Goal: Information Seeking & Learning: Find specific fact

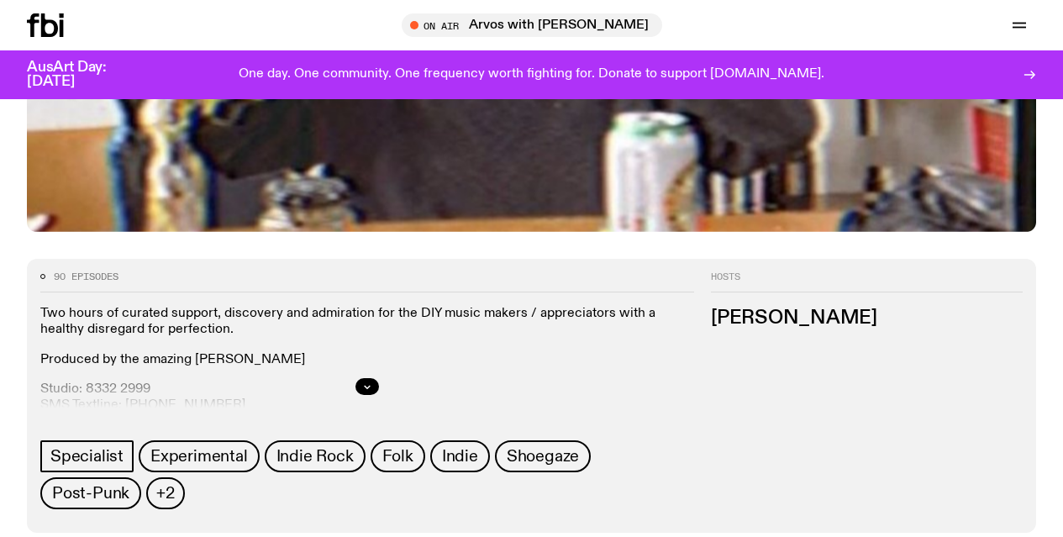
scroll to position [566, 0]
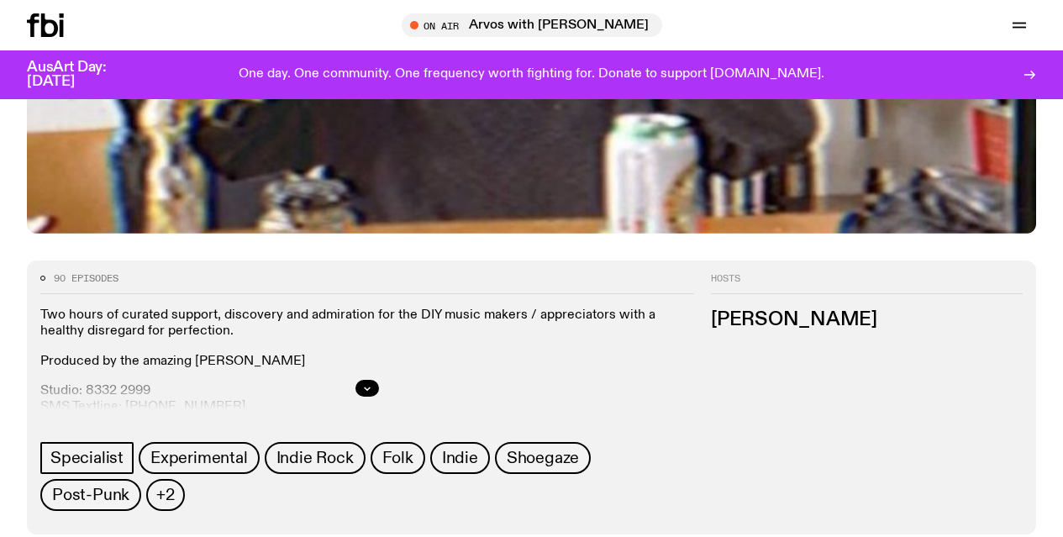
click at [694, 389] on div at bounding box center [367, 388] width 654 height 54
click at [379, 389] on button "button" at bounding box center [368, 388] width 24 height 17
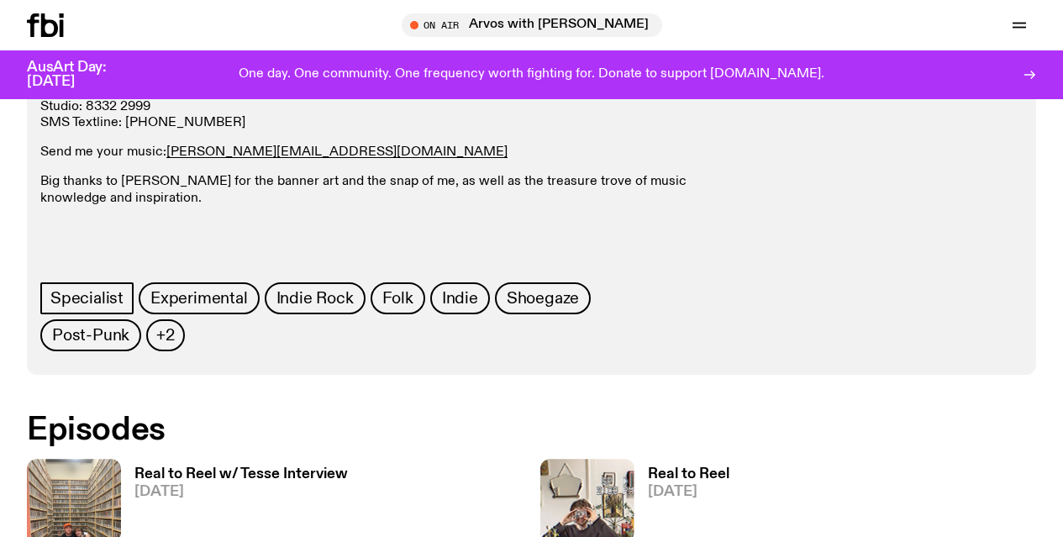
scroll to position [851, 0]
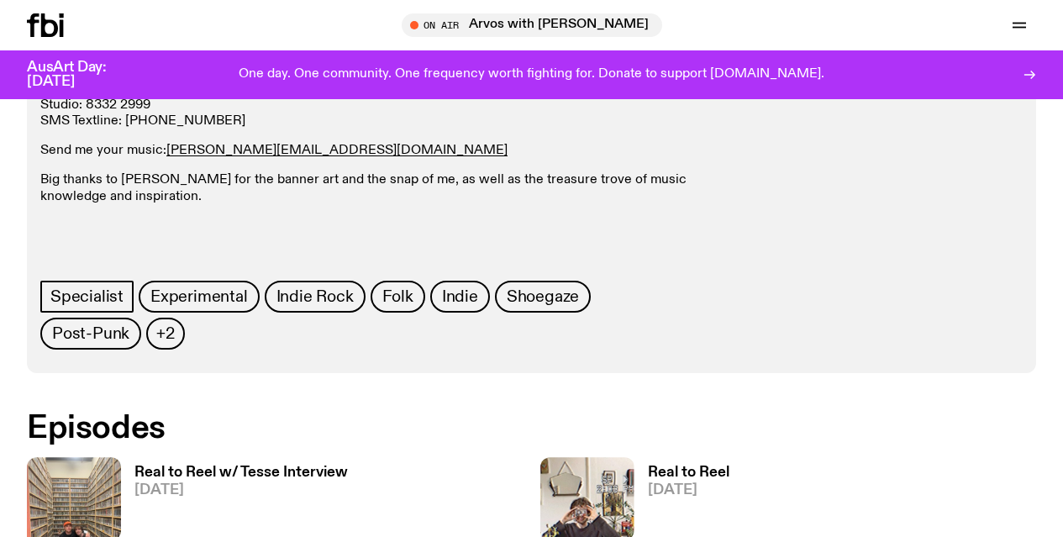
drag, startPoint x: 879, startPoint y: 237, endPoint x: 956, endPoint y: 234, distance: 77.4
click at [694, 84] on p "Produced by the amazing Christine Yau" at bounding box center [367, 76] width 654 height 16
copy p "Christine Yau"
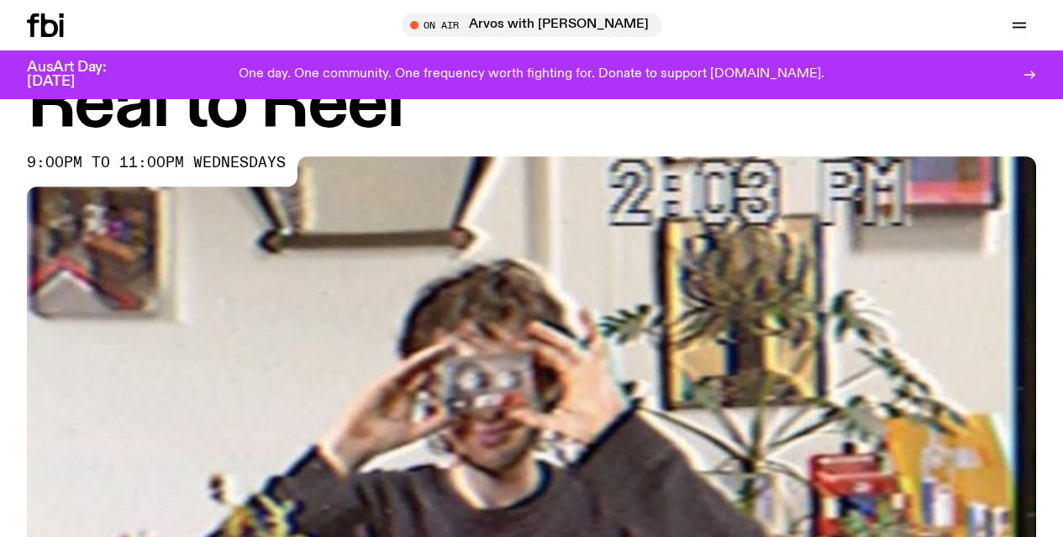
scroll to position [66, 0]
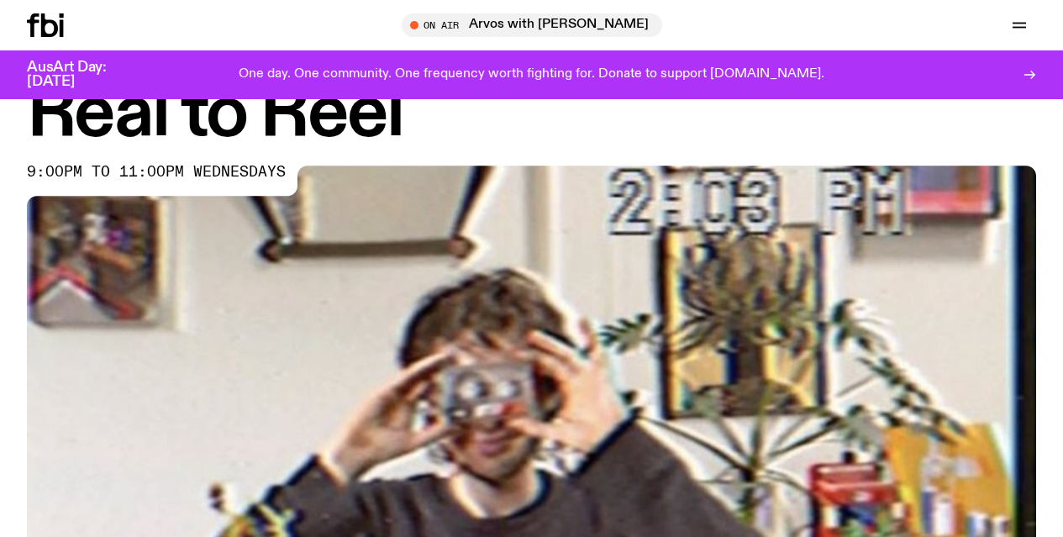
click at [0, 0] on icon "button" at bounding box center [0, 0] width 0 height 0
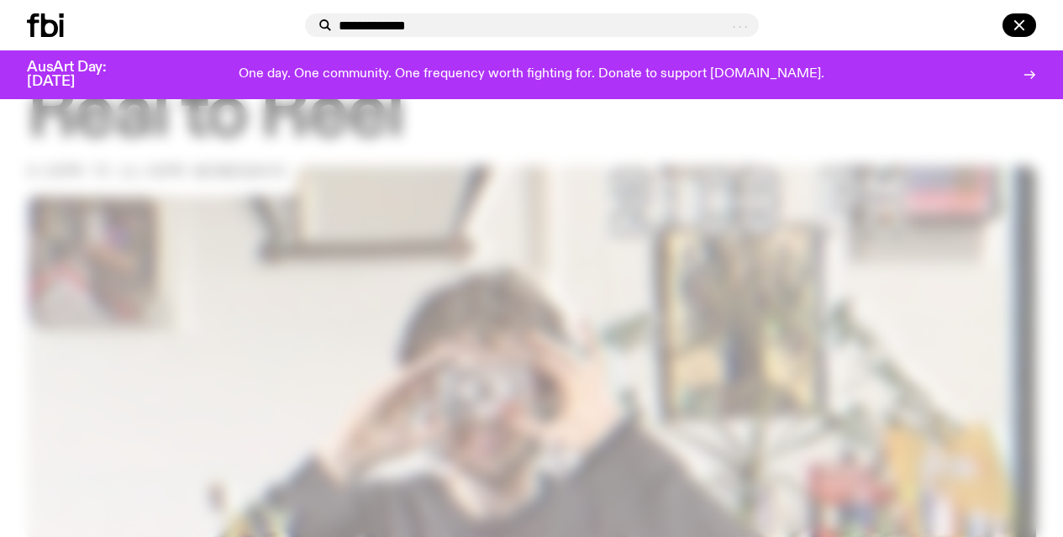
type input "**********"
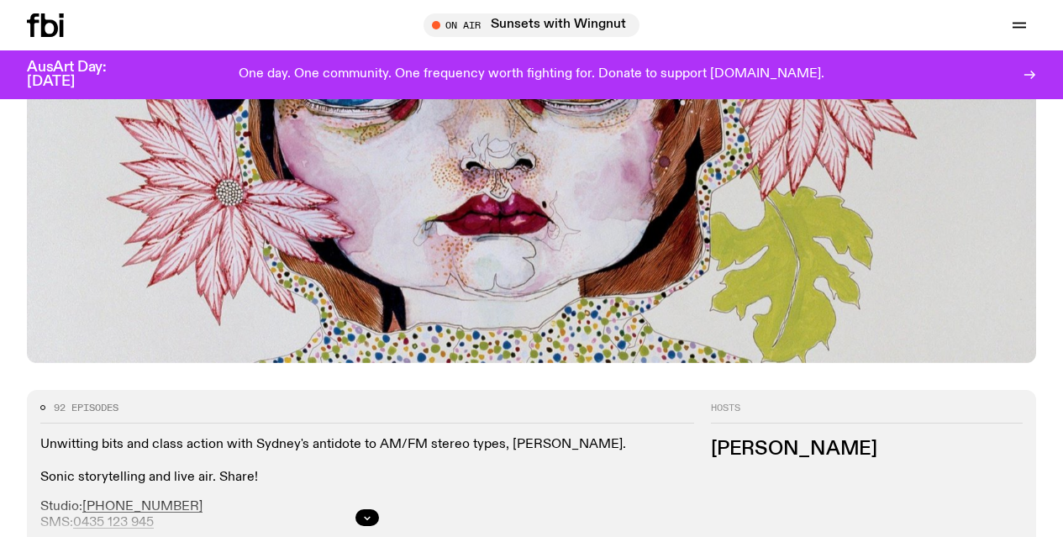
scroll to position [582, 0]
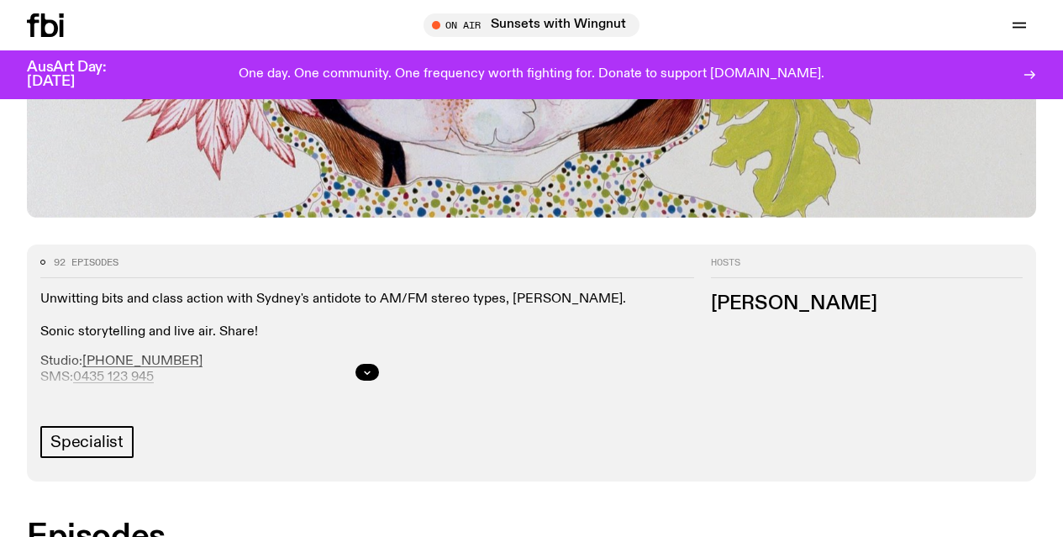
click at [372, 377] on icon "button" at bounding box center [367, 372] width 10 height 10
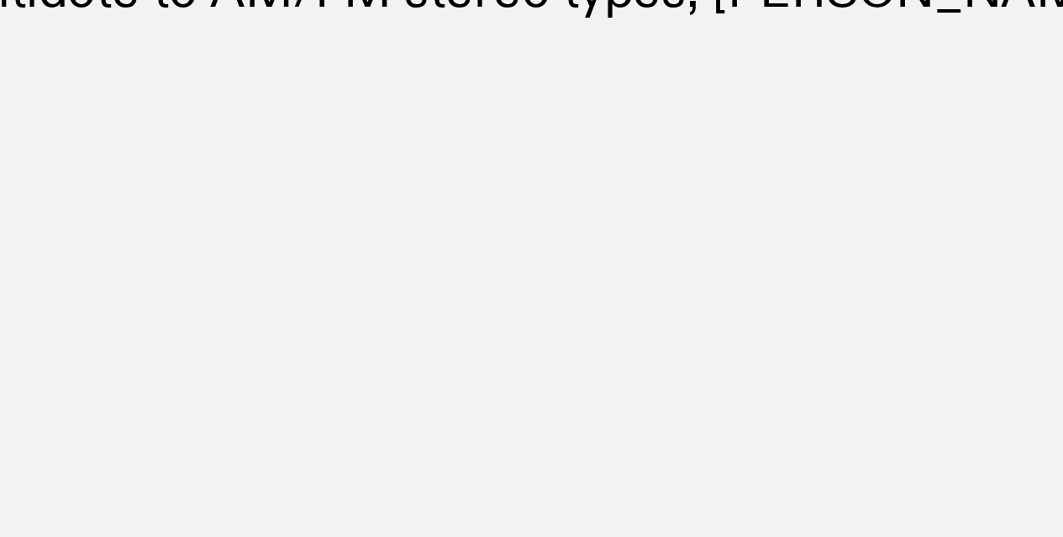
scroll to position [727, 0]
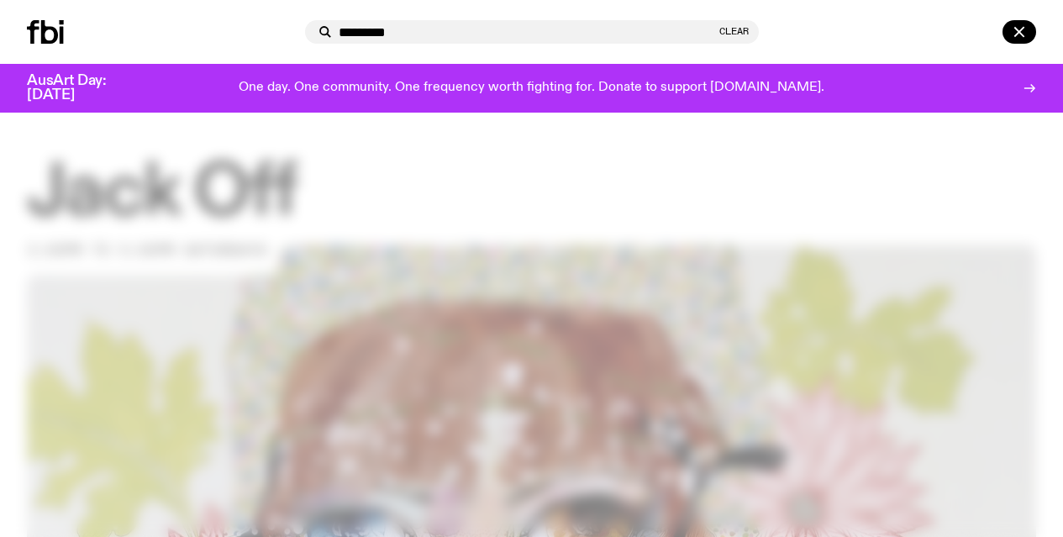
type input "*********"
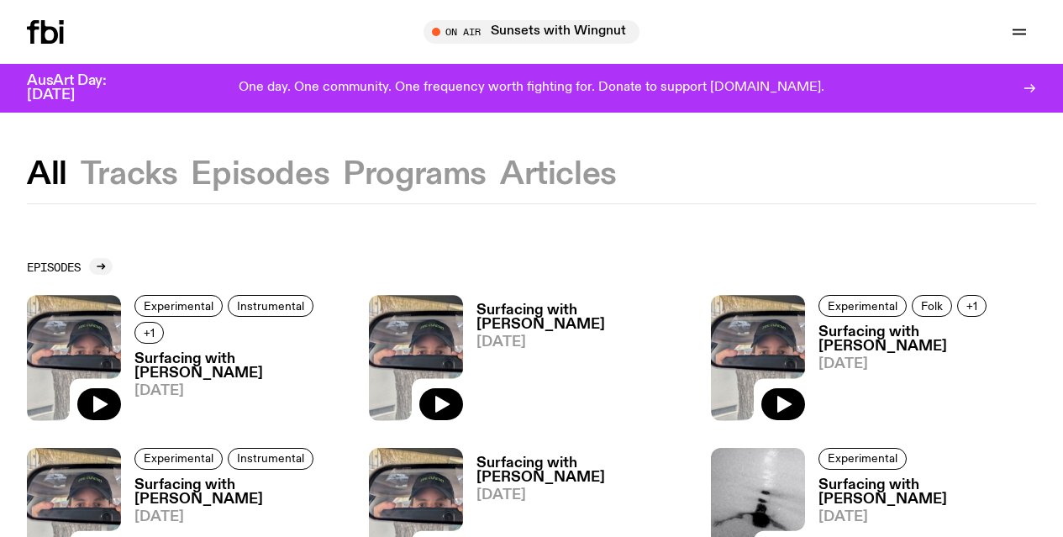
click at [53, 168] on button "All" at bounding box center [47, 175] width 40 height 30
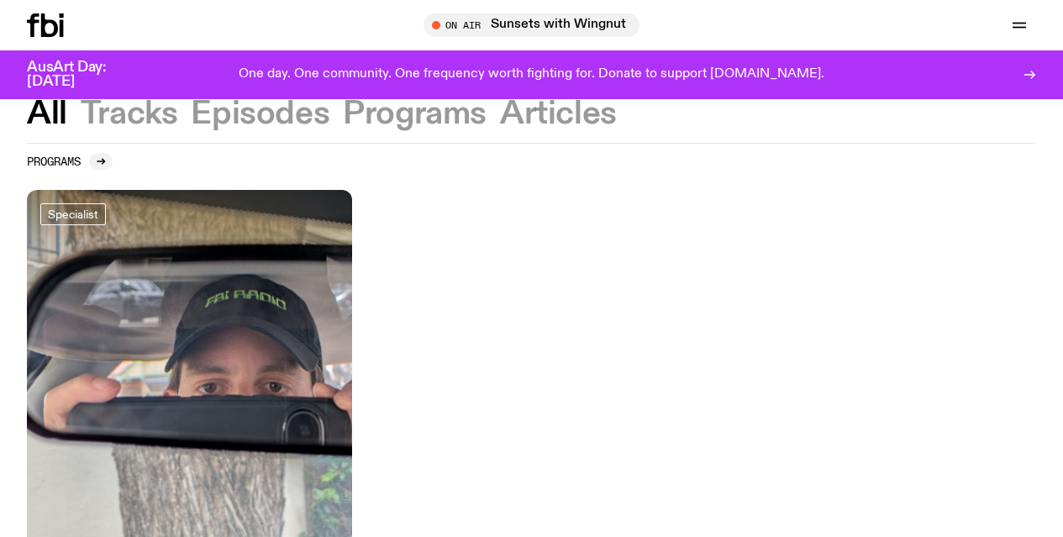
scroll to position [791, 0]
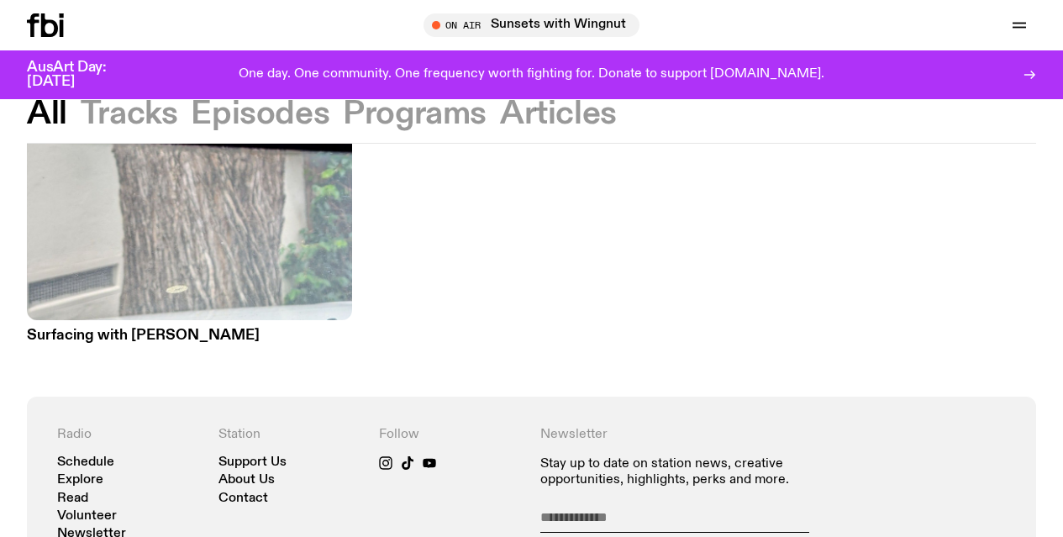
click at [239, 230] on img at bounding box center [189, 104] width 325 height 434
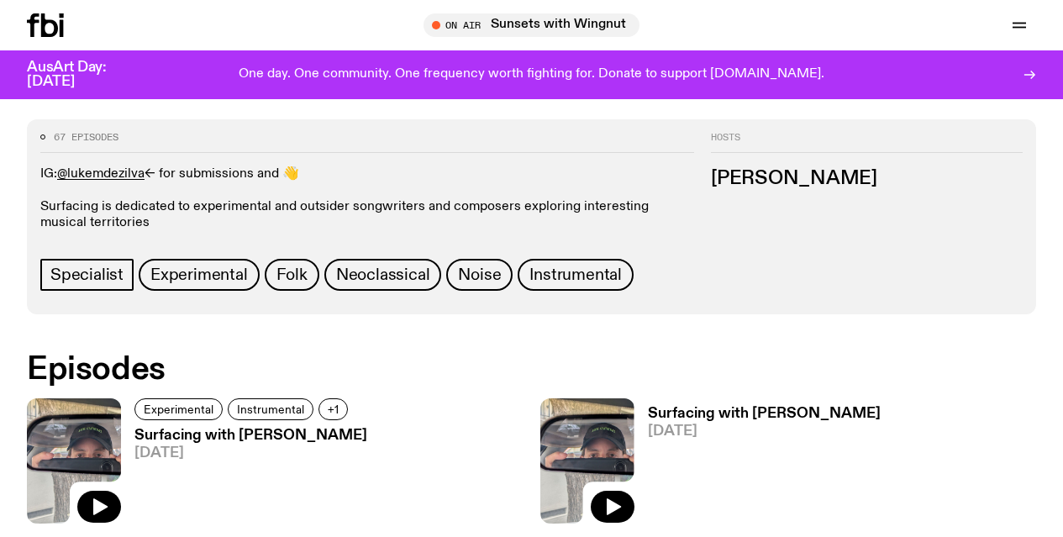
scroll to position [774, 0]
click at [0, 0] on icon "button" at bounding box center [0, 0] width 0 height 0
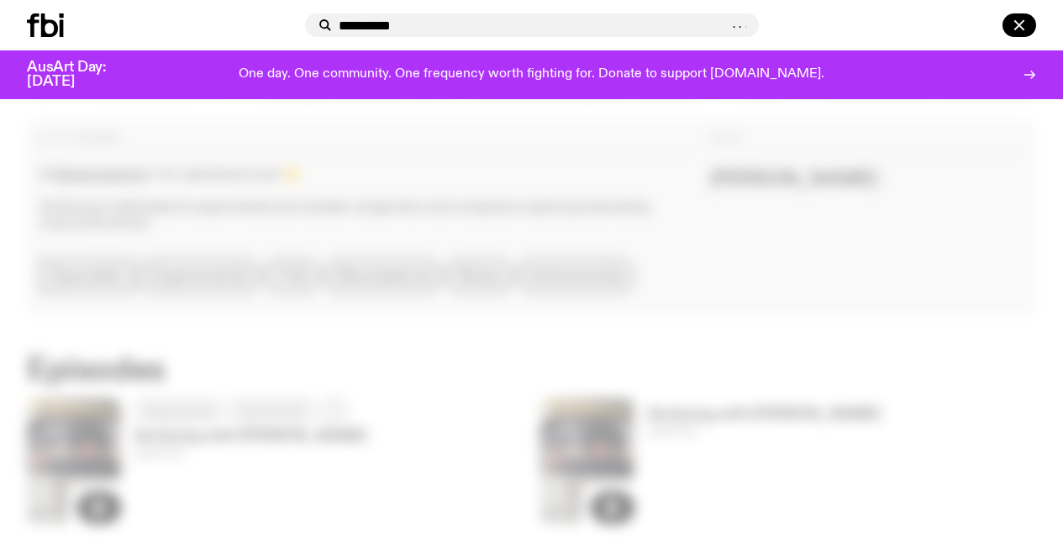
type input "**********"
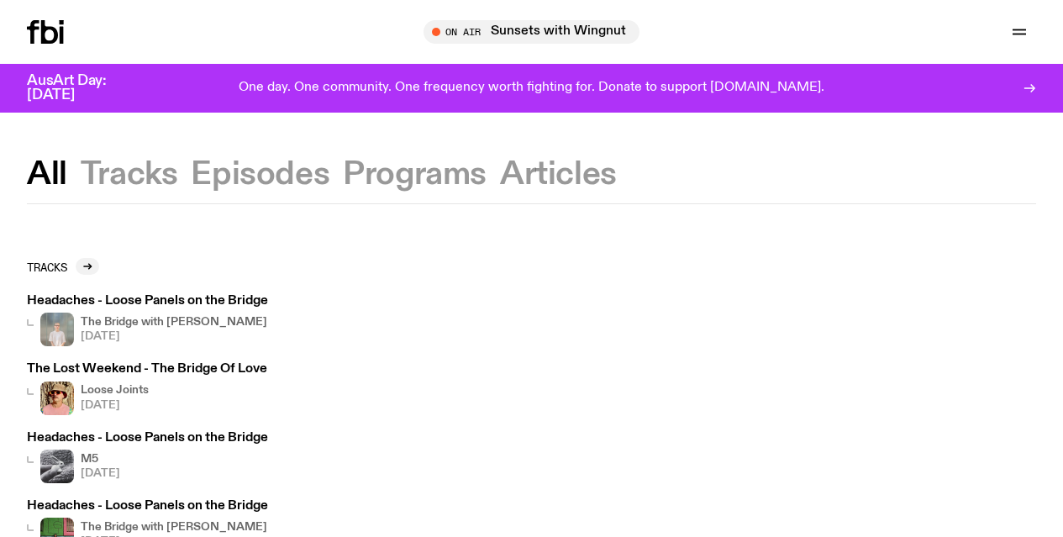
click at [438, 182] on button "Programs" at bounding box center [415, 175] width 144 height 30
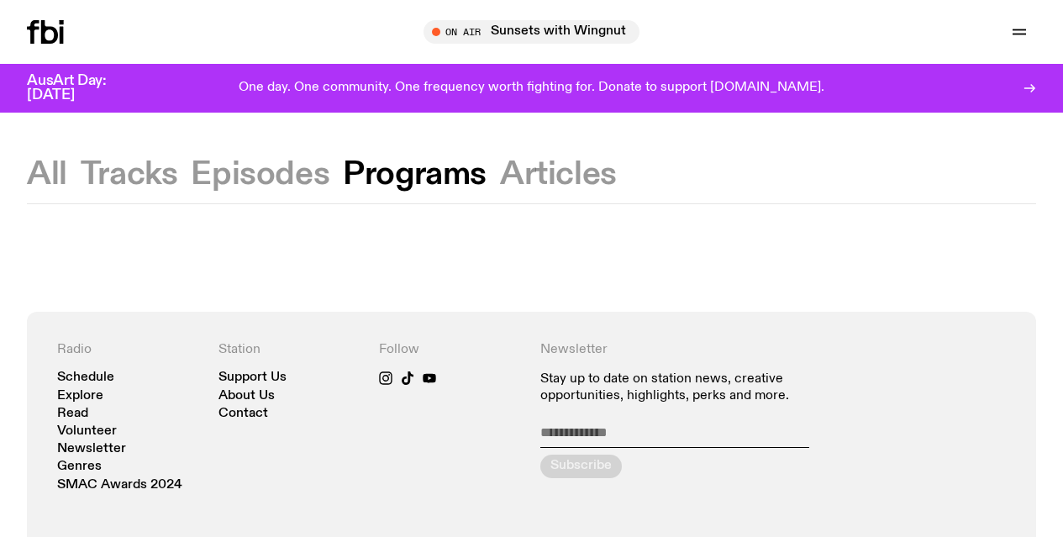
click at [0, 0] on link "Schedule" at bounding box center [0, 0] width 0 height 0
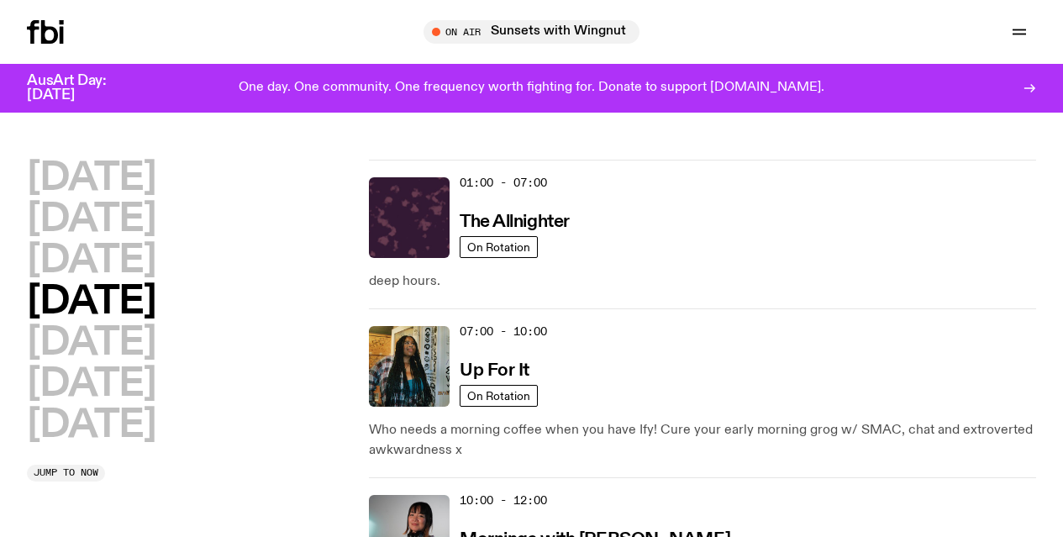
click at [146, 208] on h2 "[DATE]" at bounding box center [91, 220] width 129 height 38
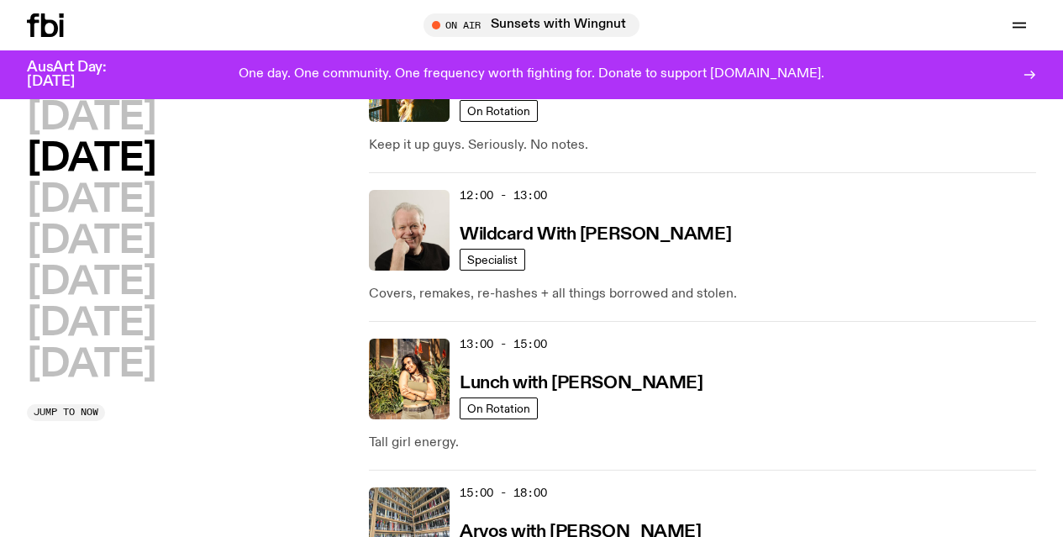
scroll to position [441, 0]
drag, startPoint x: 556, startPoint y: 338, endPoint x: 339, endPoint y: 397, distance: 224.7
click at [339, 384] on div "[DATE] [DATE] [DATE] [DATE] [DATE] [DATE] [DATE]" at bounding box center [189, 241] width 325 height 285
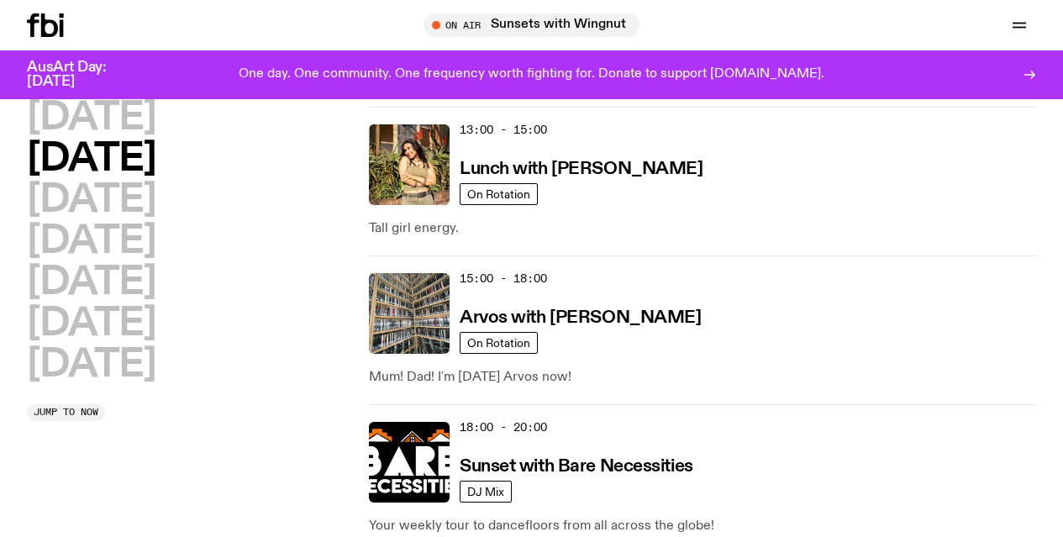
click at [155, 122] on h2 "[DATE]" at bounding box center [91, 118] width 129 height 38
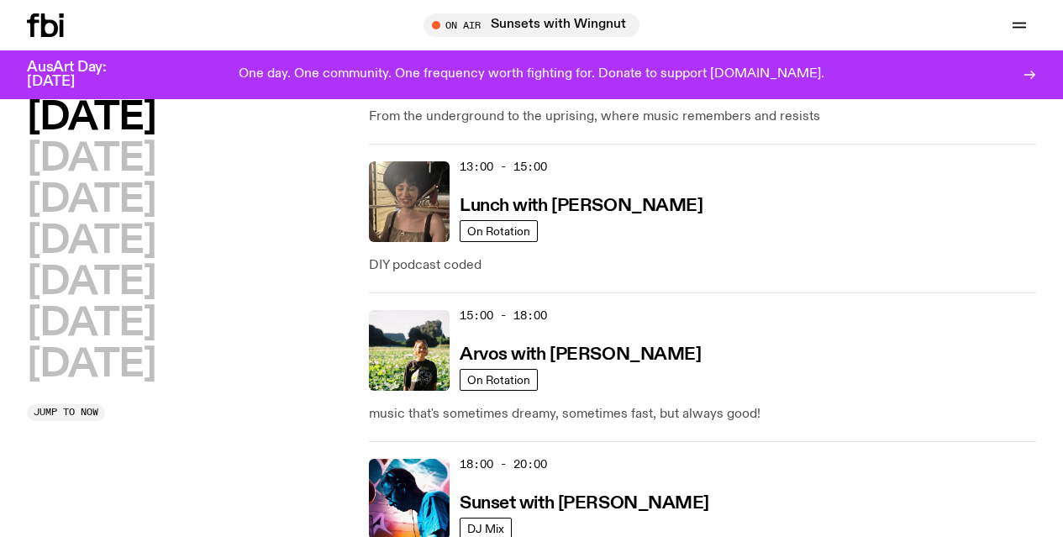
scroll to position [619, 0]
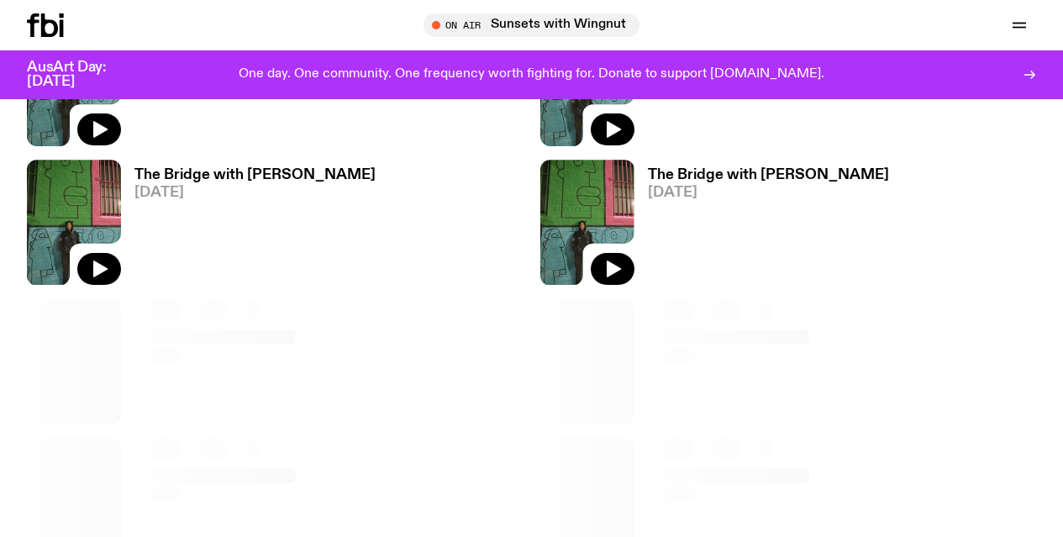
scroll to position [1546, 0]
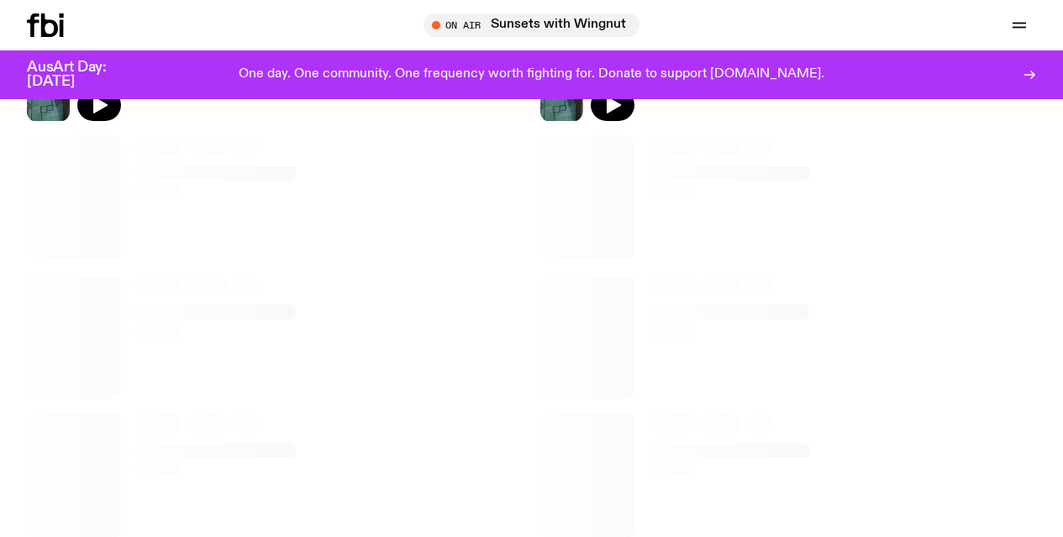
copy div "[PERSON_NAME]"
